Goal: Information Seeking & Learning: Learn about a topic

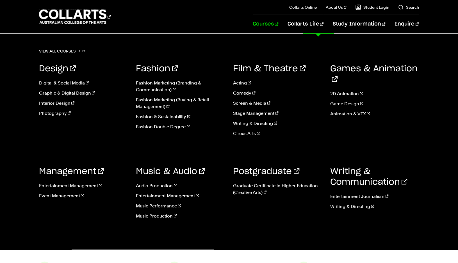
click at [279, 25] on link "Courses" at bounding box center [266, 24] width 26 height 19
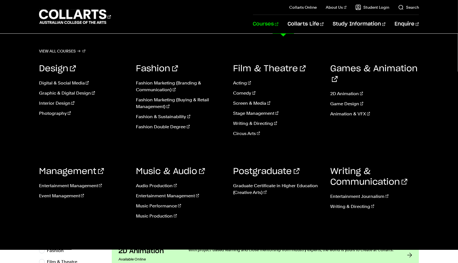
click at [158, 216] on link "Music Production" at bounding box center [180, 216] width 89 height 7
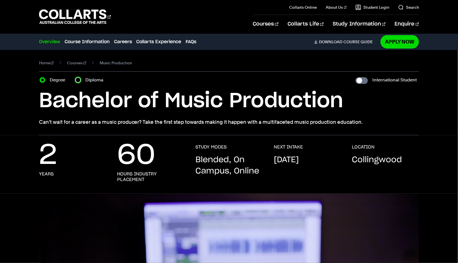
click at [79, 82] on input "Diploma" at bounding box center [78, 80] width 6 height 6
radio input "true"
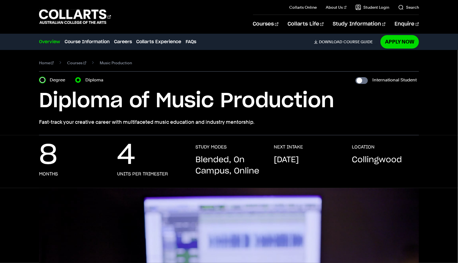
click at [43, 79] on input "Degree" at bounding box center [43, 80] width 6 height 6
radio input "true"
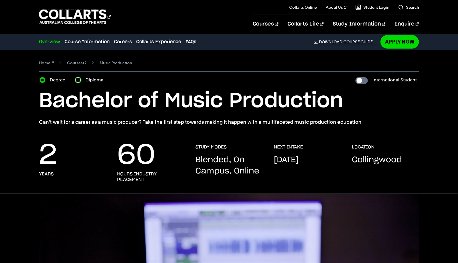
click at [79, 79] on input "Diploma" at bounding box center [78, 80] width 6 height 6
radio input "true"
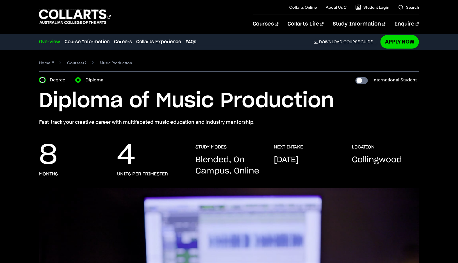
click at [44, 80] on input "Degree" at bounding box center [43, 80] width 6 height 6
radio input "true"
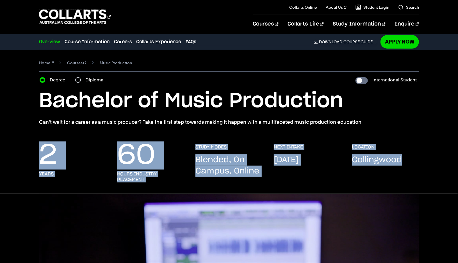
drag, startPoint x: 13, startPoint y: 198, endPoint x: 42, endPoint y: 160, distance: 48.3
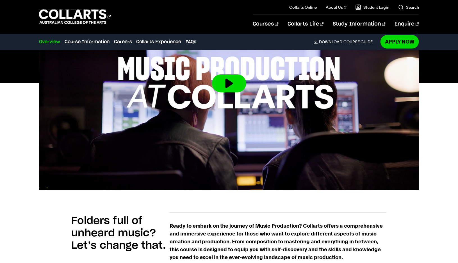
scroll to position [218, 0]
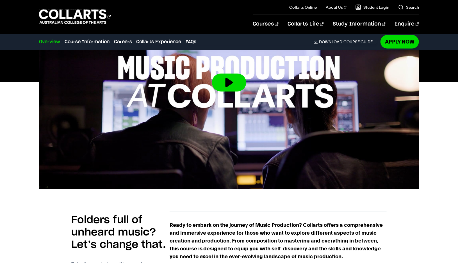
click at [228, 78] on button at bounding box center [229, 83] width 34 height 18
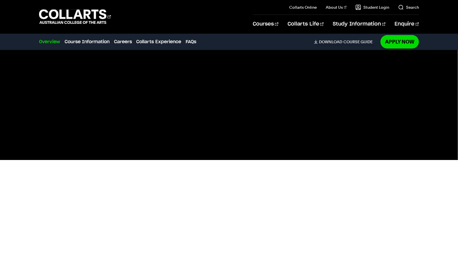
scroll to position [141, 0]
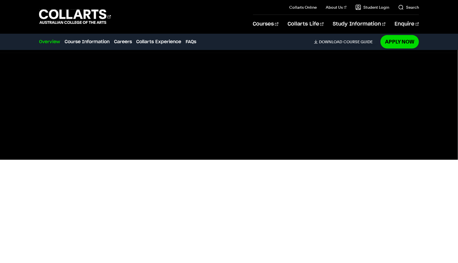
click at [0, 162] on div at bounding box center [229, 160] width 458 height 214
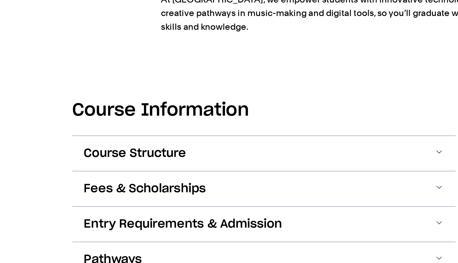
scroll to position [590, 0]
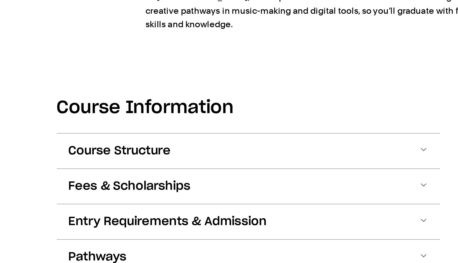
click at [141, 208] on button "Course Structure" at bounding box center [229, 198] width 222 height 20
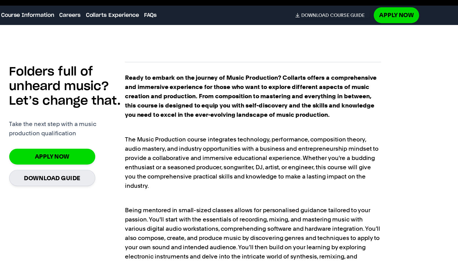
scroll to position [349, 0]
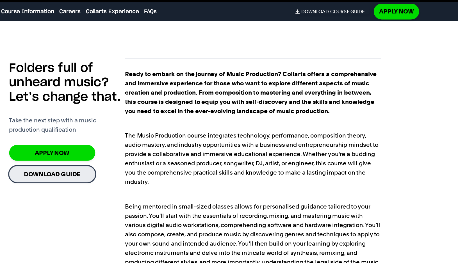
click at [115, 179] on link "Download Guide" at bounding box center [107, 180] width 73 height 14
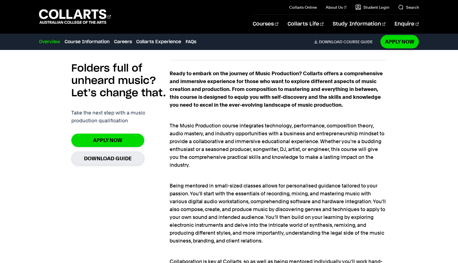
scroll to position [374, 0]
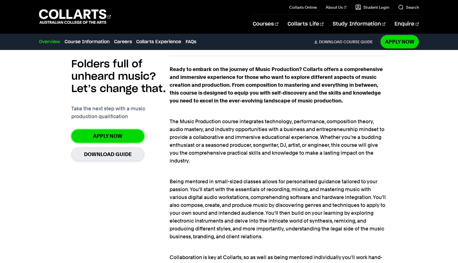
click at [119, 130] on link "Apply Now" at bounding box center [107, 135] width 73 height 13
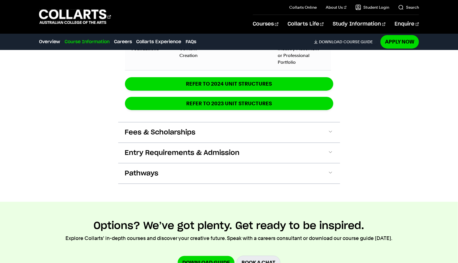
scroll to position [1087, 0]
click at [170, 131] on button "Fees & Scholarships" at bounding box center [229, 132] width 222 height 20
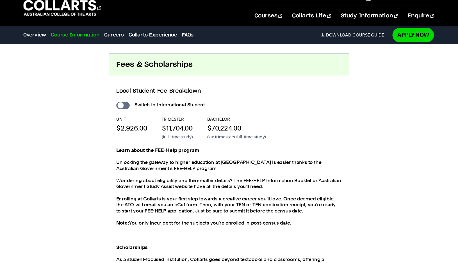
scroll to position [1150, 0]
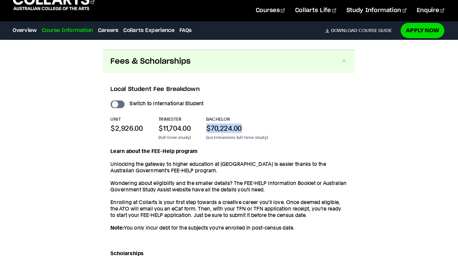
drag, startPoint x: 211, startPoint y: 119, endPoint x: 243, endPoint y: 120, distance: 32.9
click at [243, 124] on p "$70,224.00" at bounding box center [236, 128] width 54 height 8
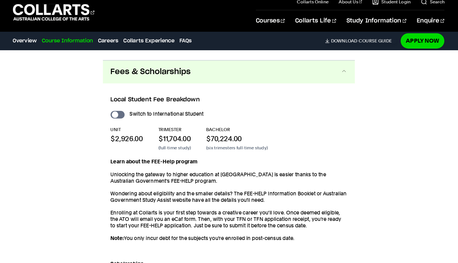
click at [250, 90] on div "Local Student Fee Breakdown Switch to International Student UNIT $2,926.00 TRIM…" at bounding box center [229, 188] width 222 height 218
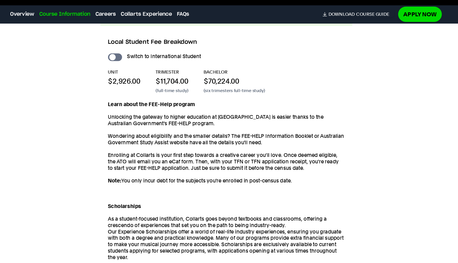
scroll to position [1177, 0]
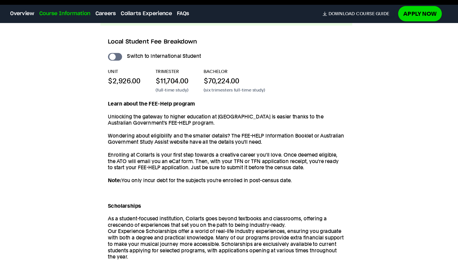
click at [128, 76] on input "International Student" at bounding box center [131, 79] width 12 height 7
checkbox input "true"
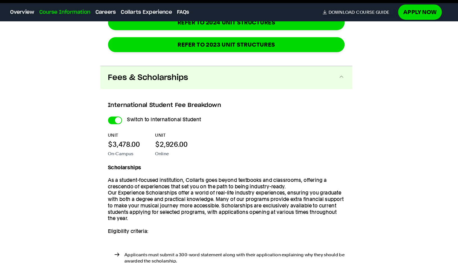
scroll to position [1253, 0]
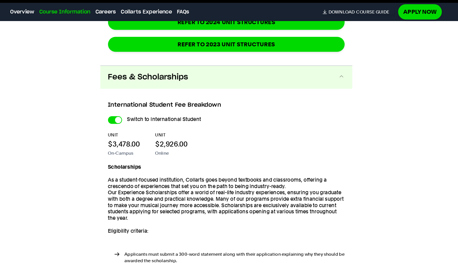
click at [0, 0] on input "International Student" at bounding box center [0, 0] width 0 height 0
checkbox input "false"
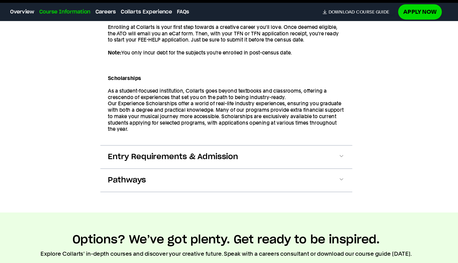
click at [152, 186] on span "Pathways" at bounding box center [142, 190] width 34 height 9
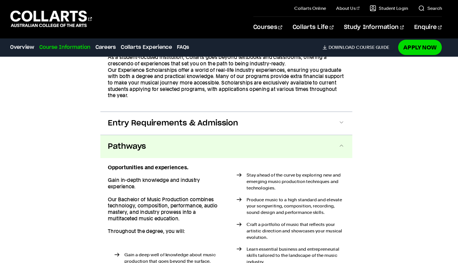
drag, startPoint x: 158, startPoint y: 101, endPoint x: 160, endPoint y: 96, distance: 4.6
click at [160, 104] on span "Entry Requirements & Admission" at bounding box center [182, 108] width 115 height 9
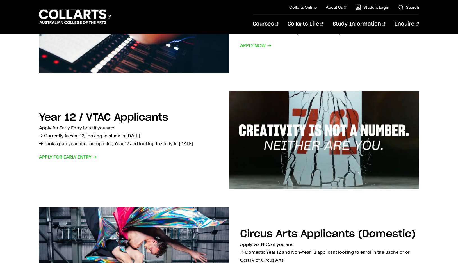
scroll to position [121, 0]
